Goal: Task Accomplishment & Management: Manage account settings

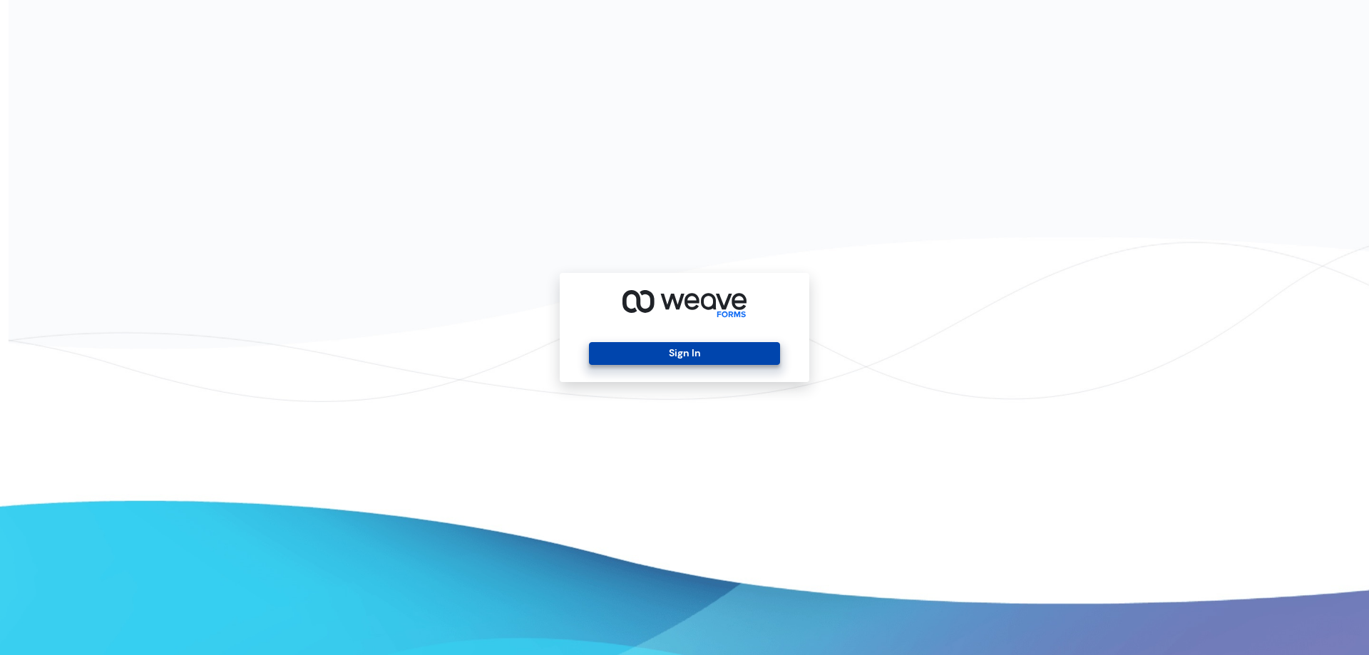
click at [639, 358] on button "Sign In" at bounding box center [684, 353] width 190 height 23
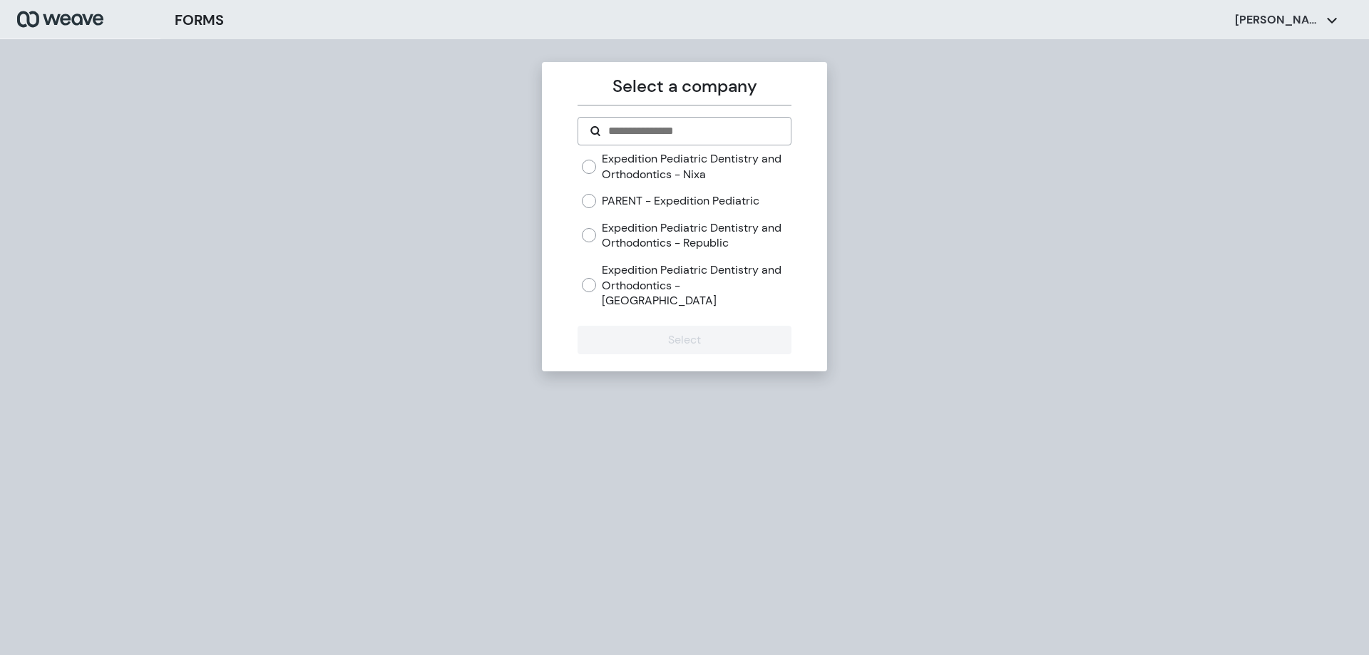
click at [642, 171] on label "Expedition Pediatric Dentistry and Orthodontics - Nixa" at bounding box center [696, 166] width 189 height 31
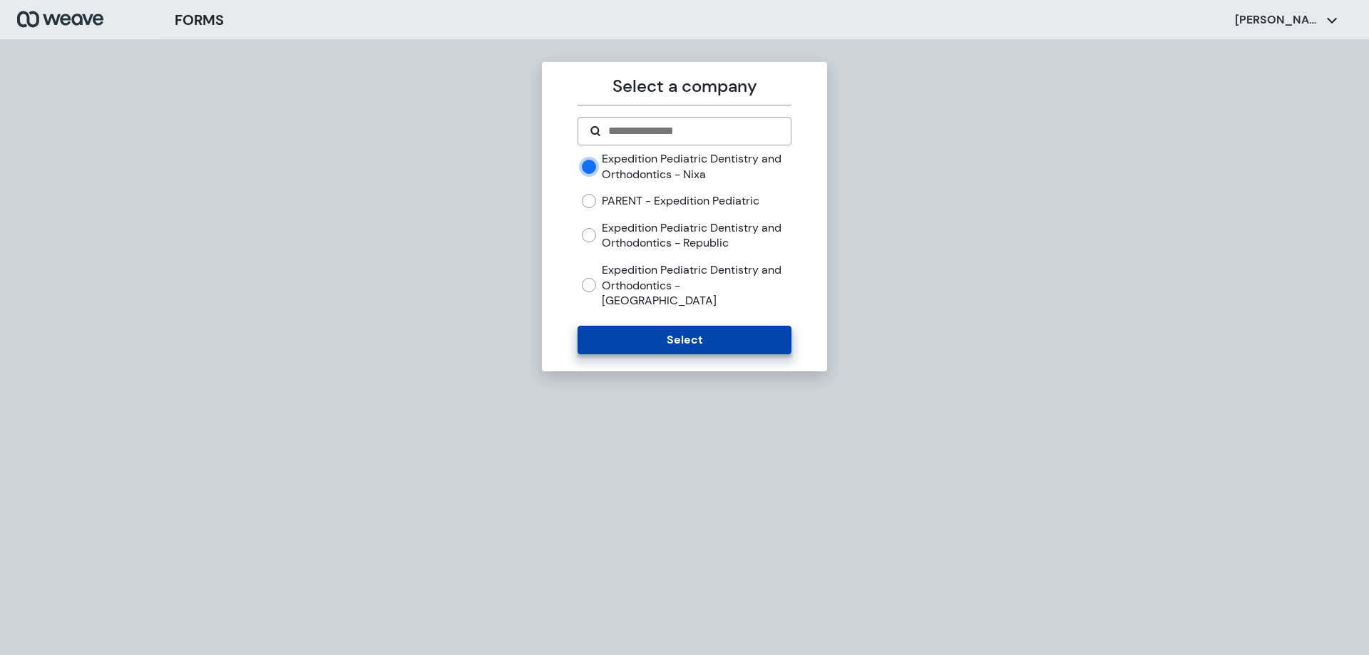
click at [676, 326] on button "Select" at bounding box center [683, 340] width 213 height 29
